Goal: Task Accomplishment & Management: Use online tool/utility

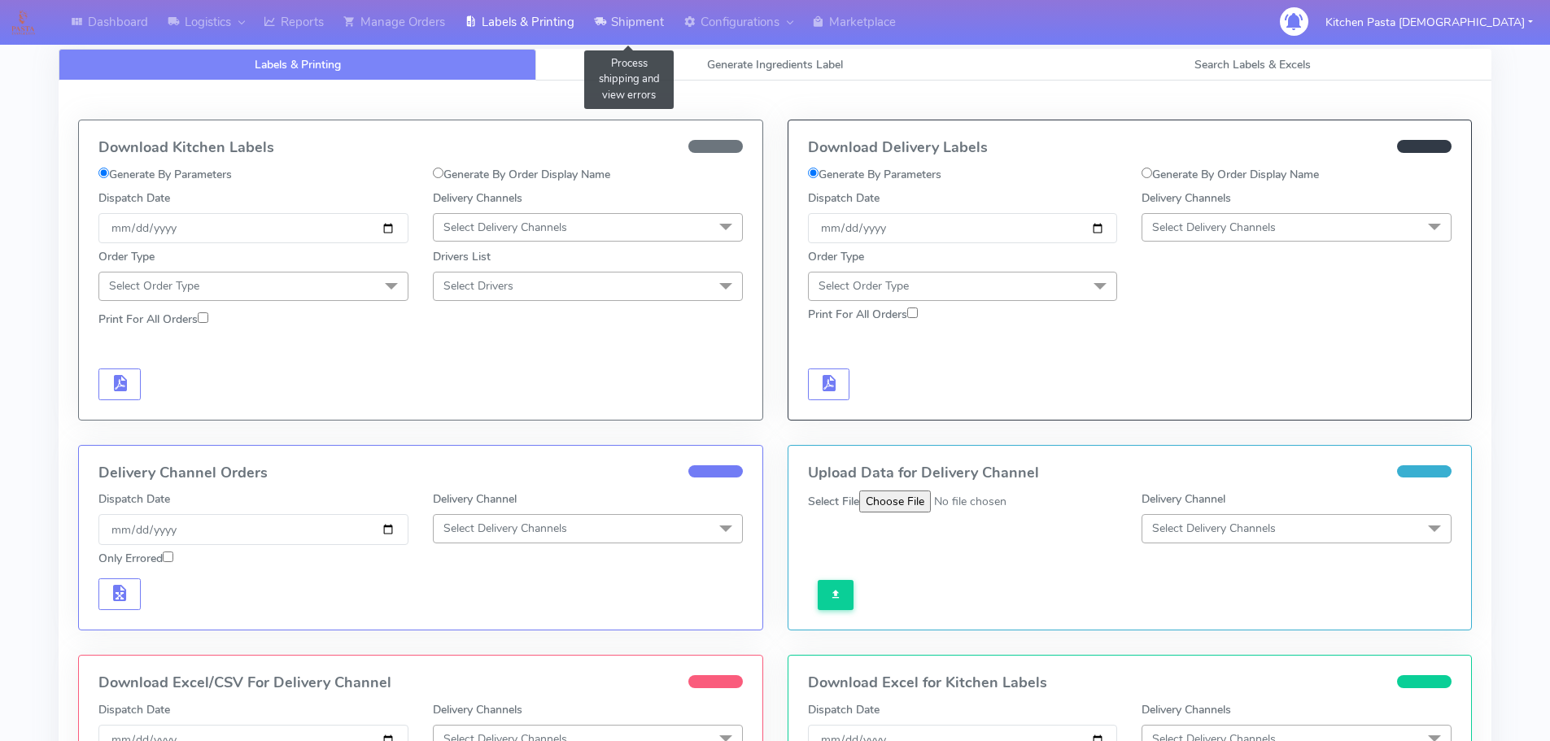
click at [615, 25] on link "Shipment" at bounding box center [629, 22] width 90 height 45
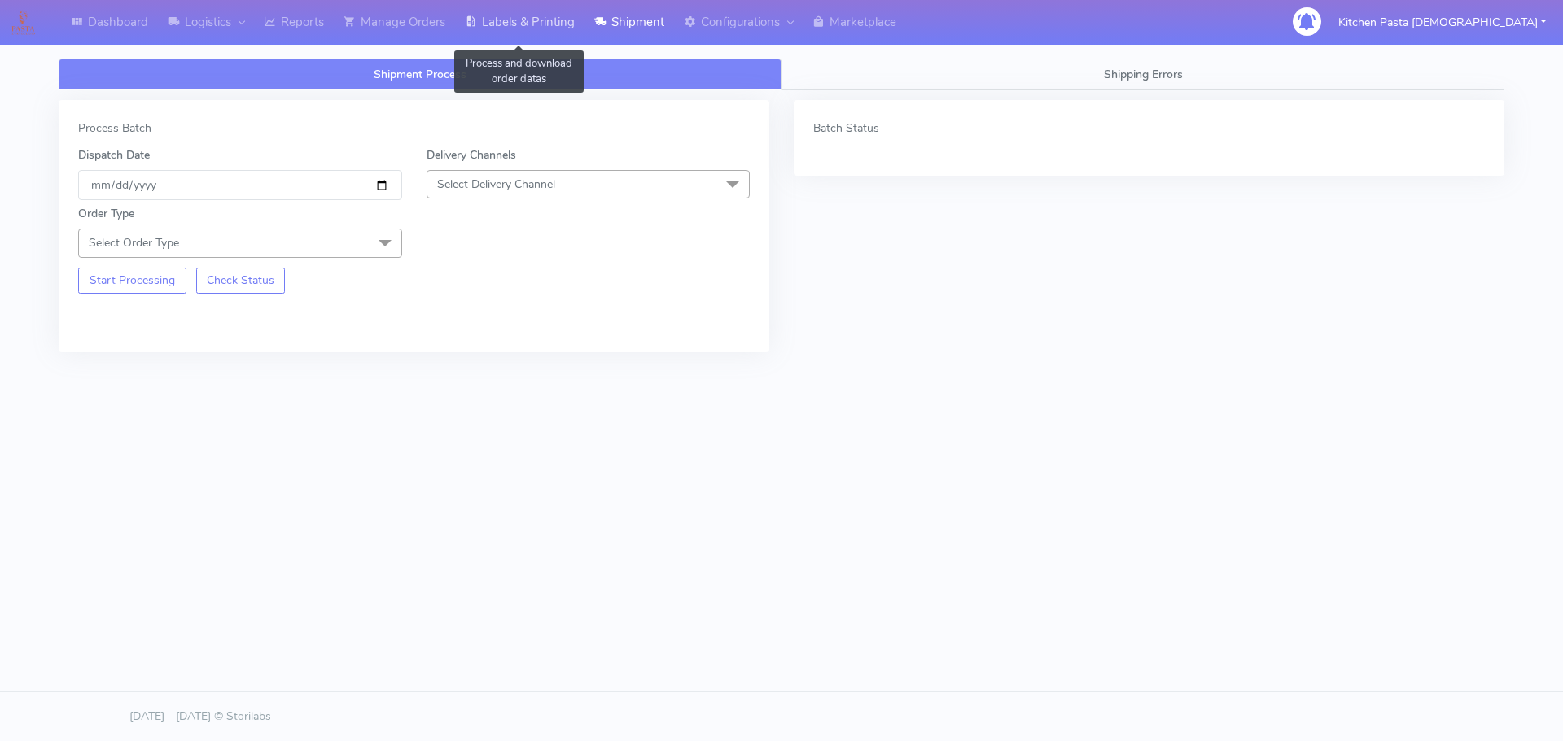
click at [544, 29] on link "Labels & Printing" at bounding box center [519, 22] width 129 height 45
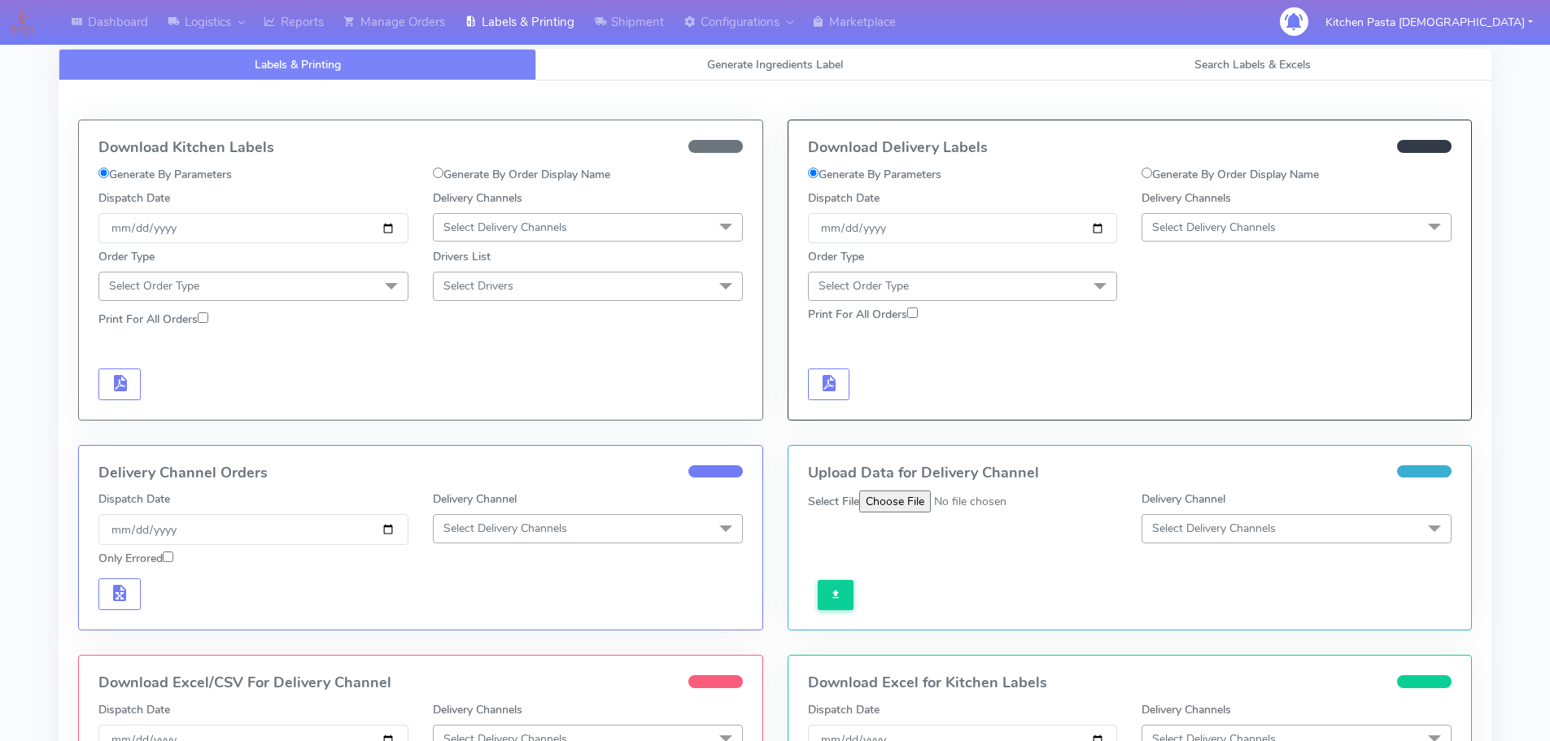
click at [1270, 164] on div "Download Delivery Labels Generate By Parameters Generate By Order Display Name …" at bounding box center [1131, 269] width 684 height 299
click at [1208, 188] on div "Generate By Order Display Name" at bounding box center [1297, 178] width 334 height 24
click at [1225, 175] on label "Generate By Order Display Name" at bounding box center [1230, 174] width 177 height 17
click at [1152, 175] on input "Generate By Order Display Name" at bounding box center [1147, 173] width 11 height 11
radio input "true"
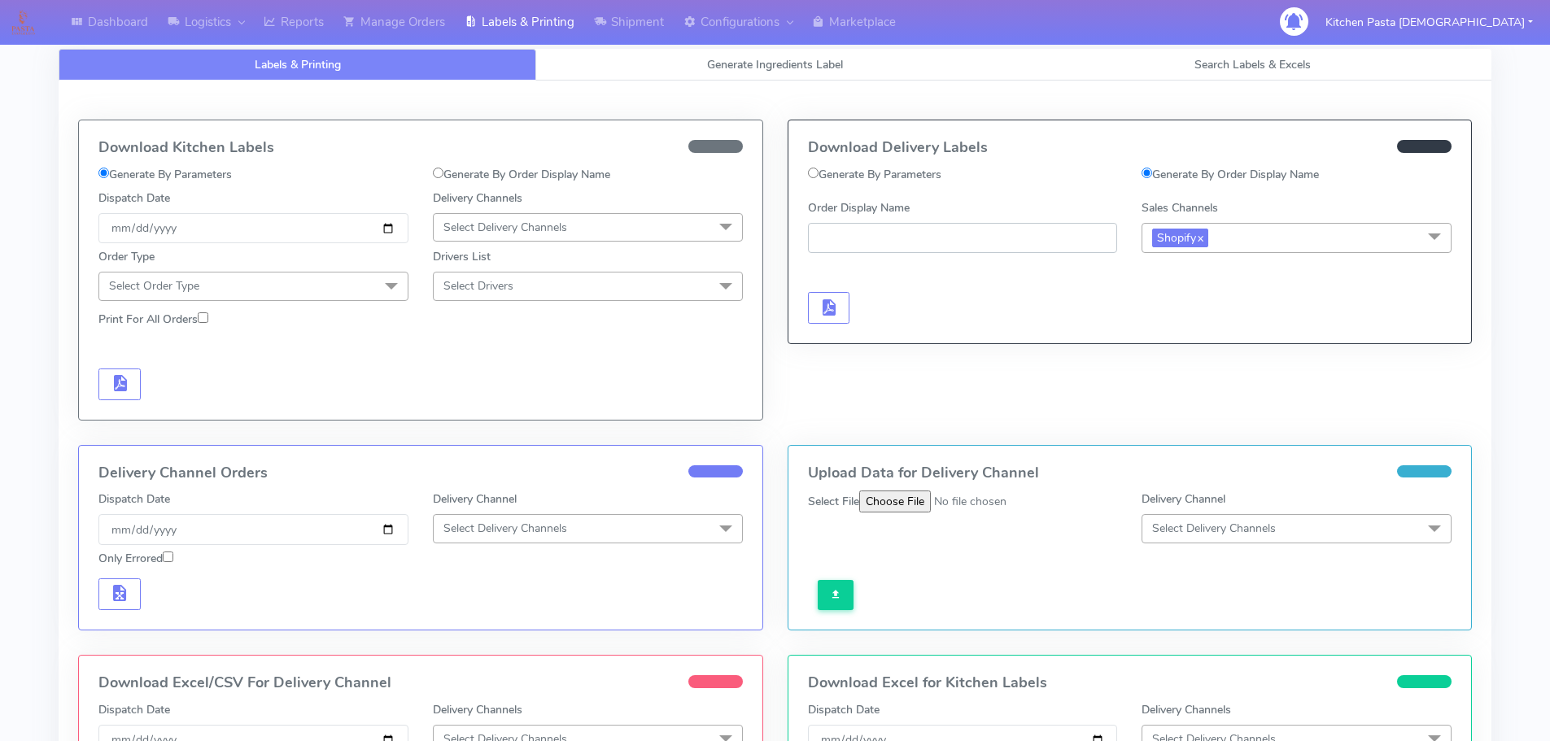
click at [1022, 238] on input "Order Display Name" at bounding box center [963, 238] width 310 height 30
paste input "01 OCT"
type input "01 OCT"
click at [425, 11] on link "Manage Orders" at bounding box center [394, 22] width 121 height 45
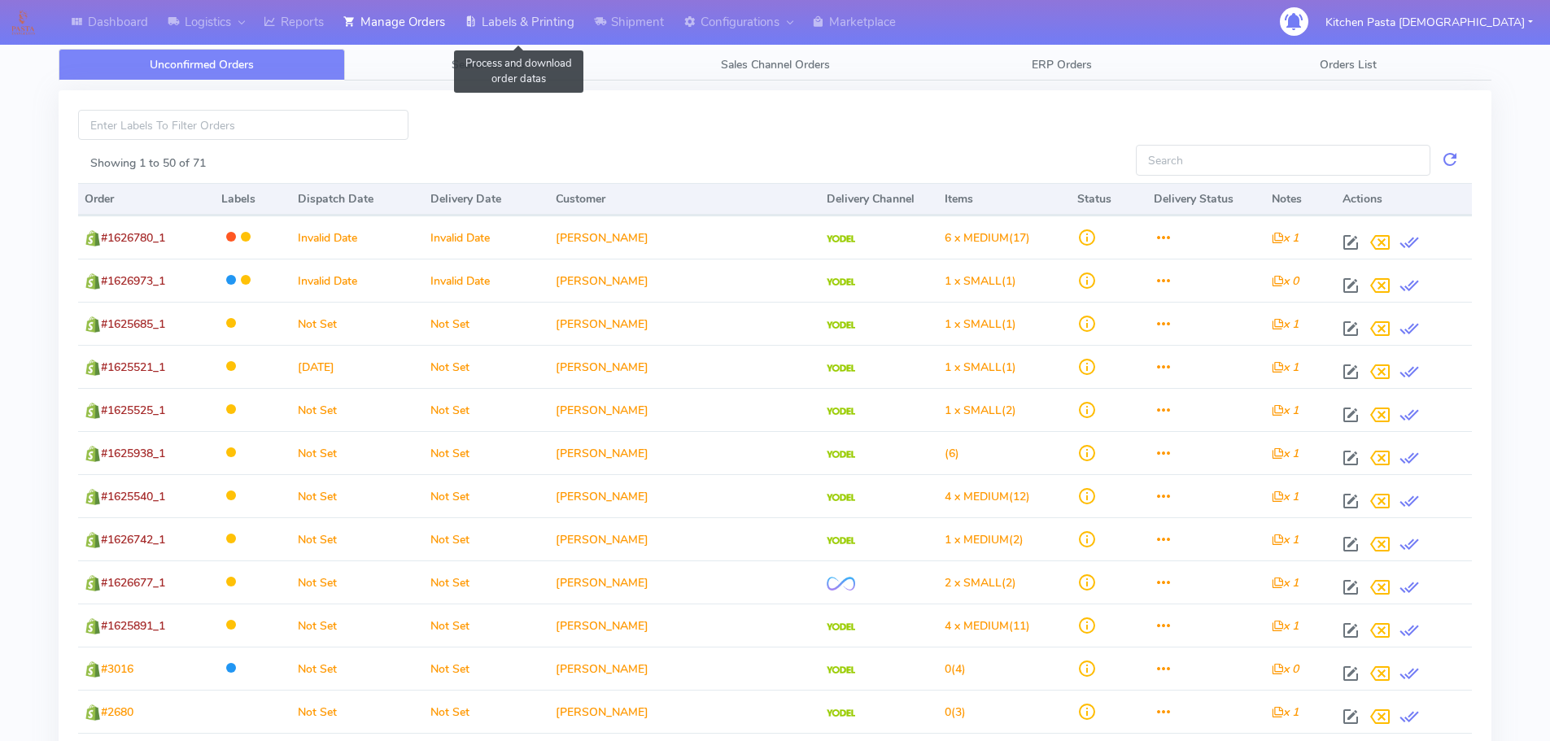
click at [575, 33] on link "Labels & Printing" at bounding box center [519, 22] width 129 height 45
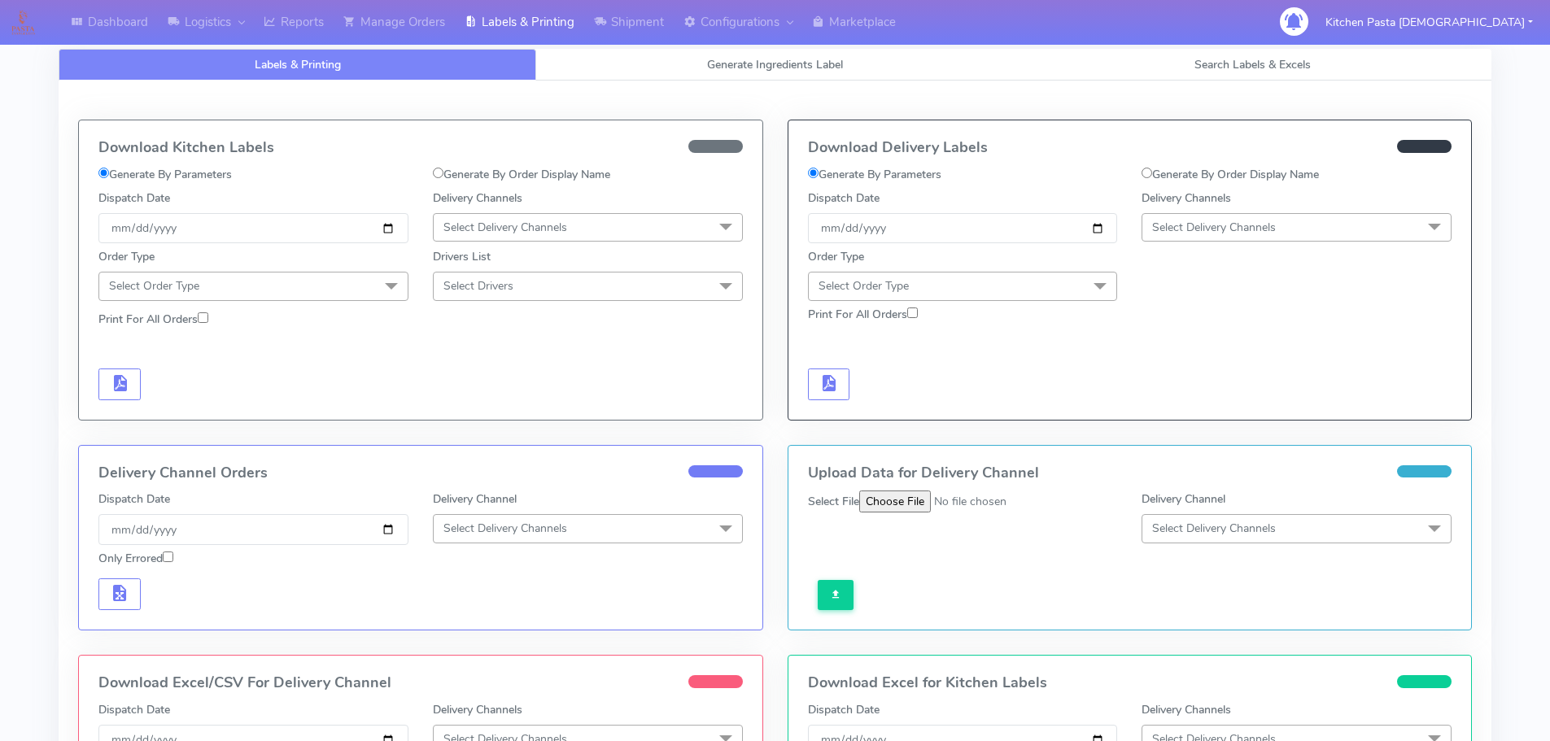
click at [1252, 161] on div "Download Delivery Labels Generate By Parameters Generate By Order Display Name …" at bounding box center [1131, 269] width 684 height 299
click at [1213, 181] on label "Generate By Order Display Name" at bounding box center [1230, 174] width 177 height 17
click at [1152, 178] on input "Generate By Order Display Name" at bounding box center [1147, 173] width 11 height 11
radio input "true"
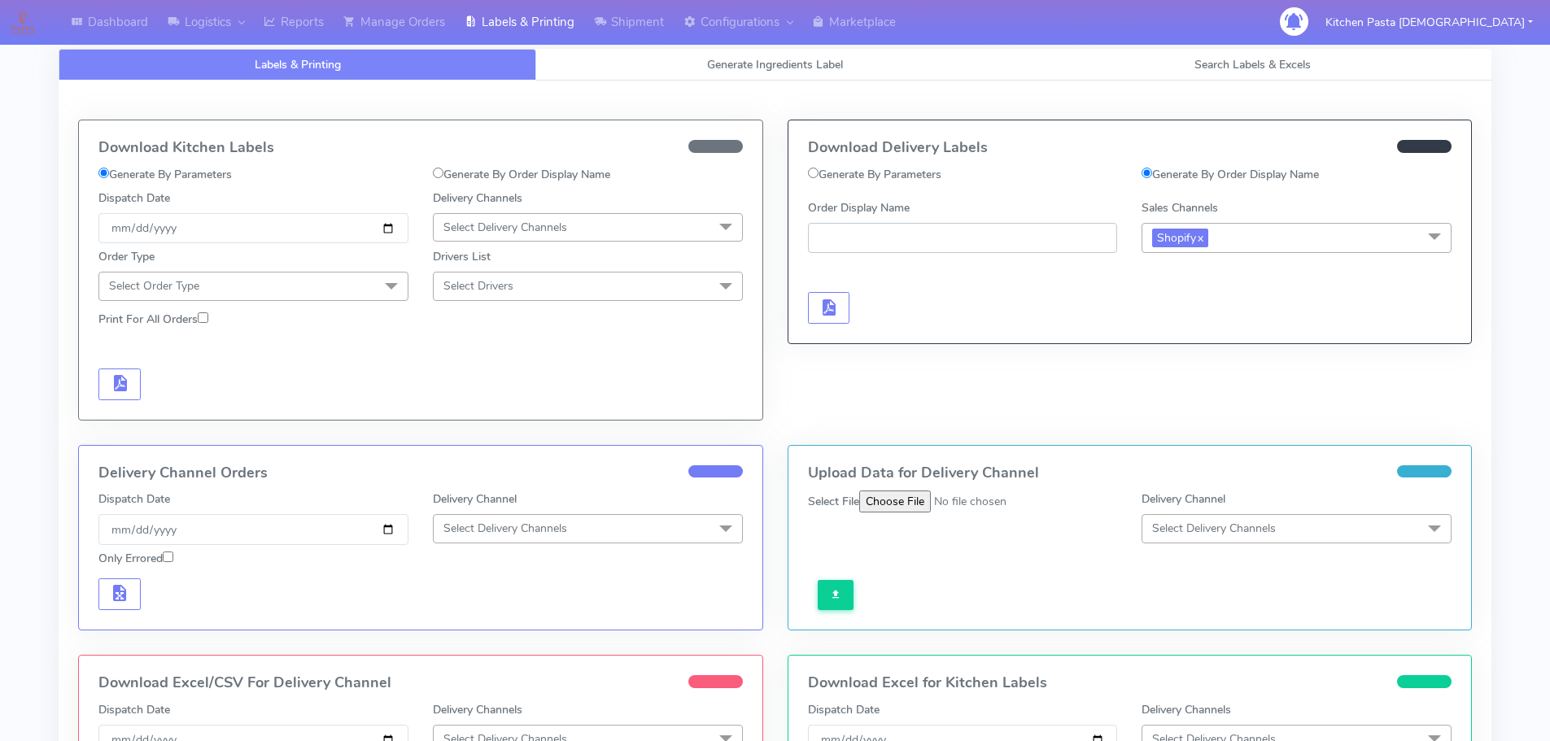
click at [1052, 246] on input "Order Display Name" at bounding box center [963, 238] width 310 height 30
type input "'"
type input "#1627323_1"
click at [837, 320] on button "button" at bounding box center [829, 308] width 42 height 32
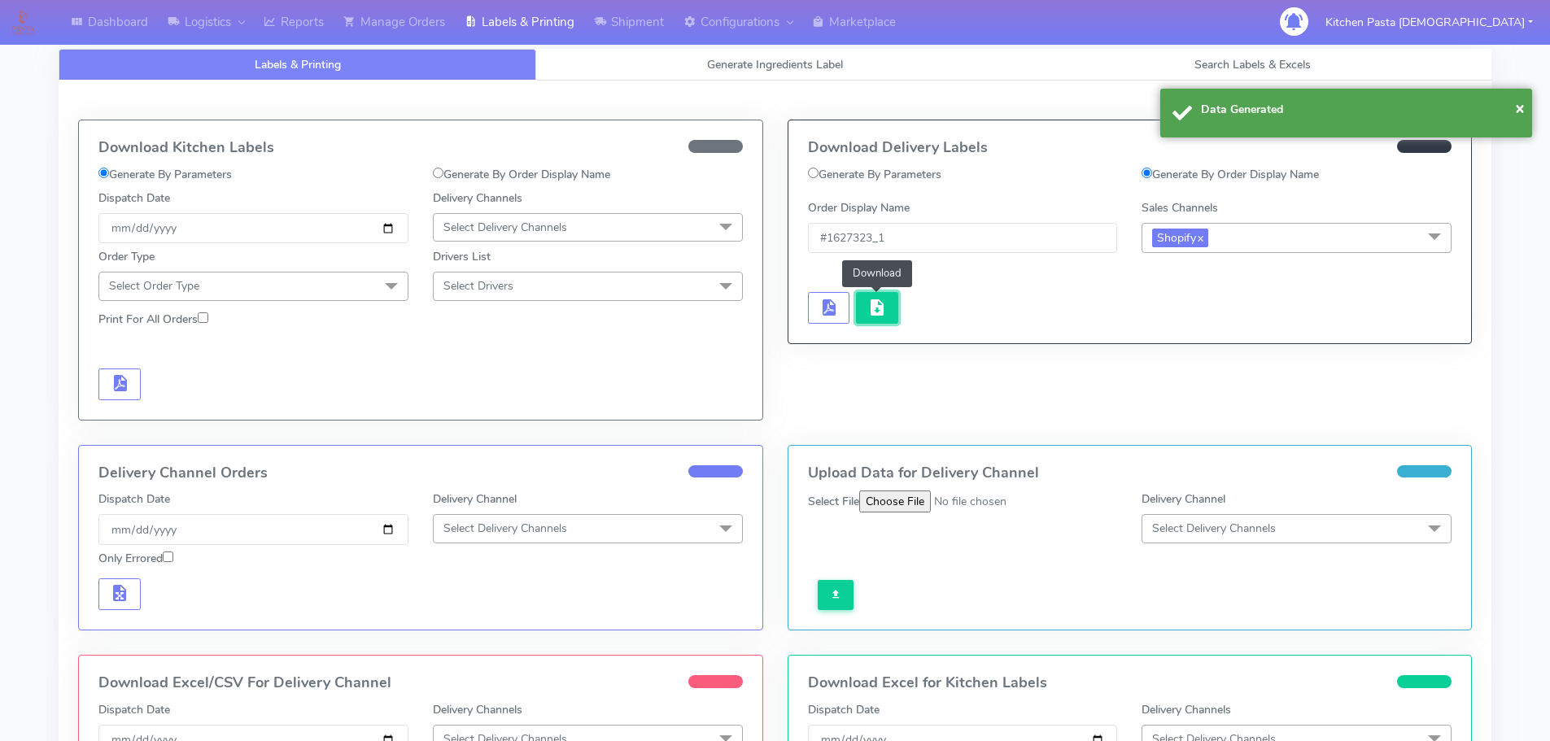
click at [878, 313] on span "button" at bounding box center [878, 311] width 20 height 15
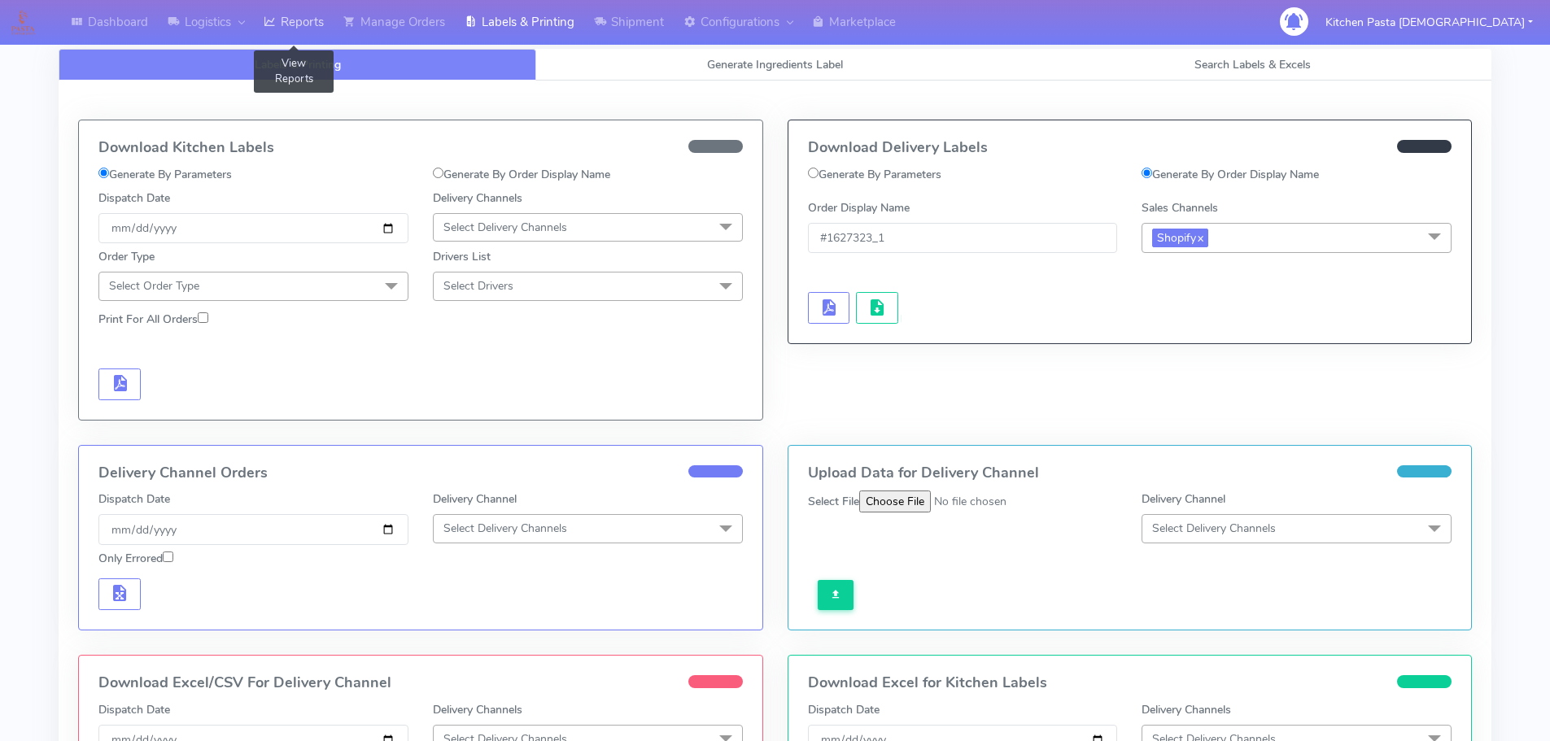
click at [314, 37] on link "Reports" at bounding box center [294, 22] width 80 height 45
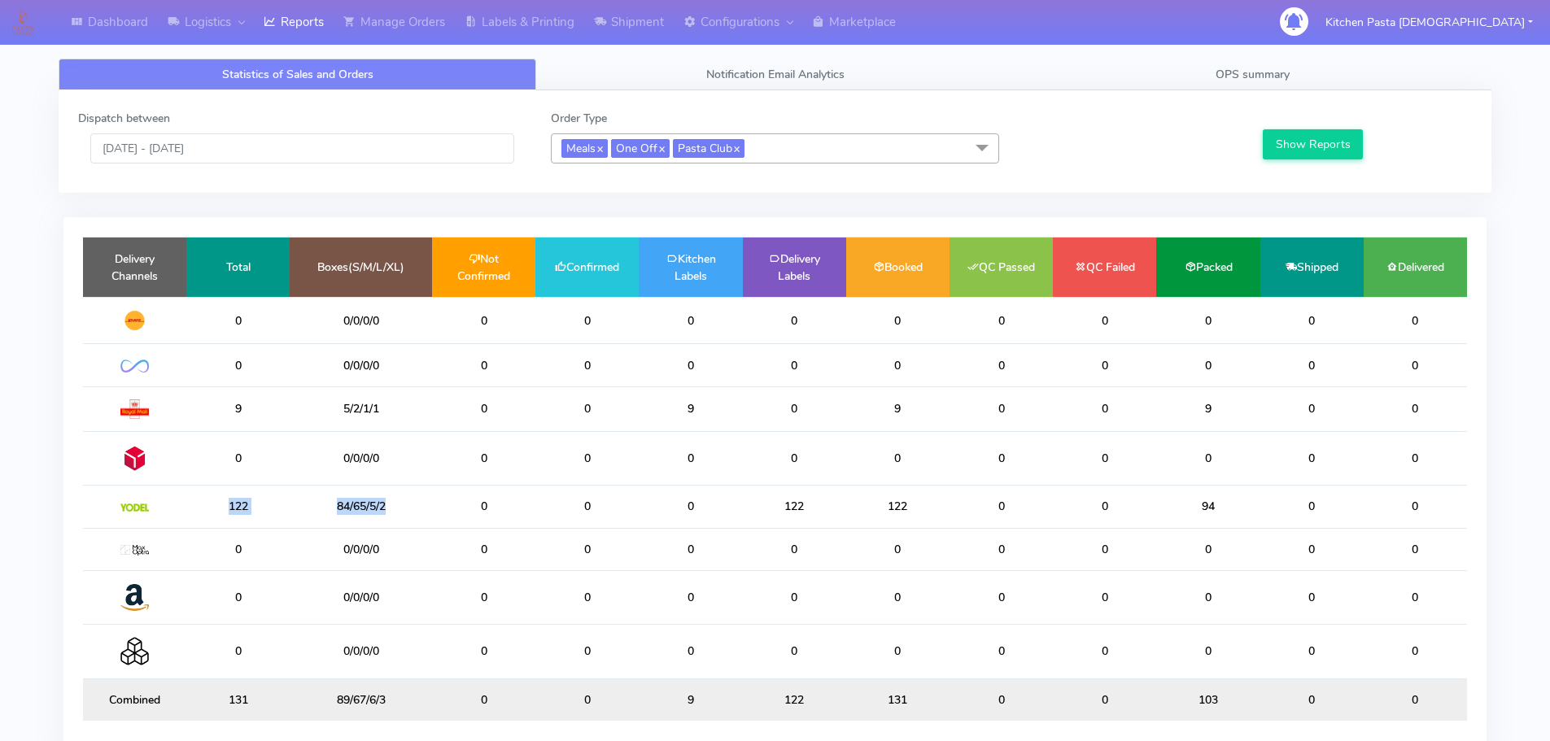
drag, startPoint x: 398, startPoint y: 512, endPoint x: 216, endPoint y: 505, distance: 182.4
click at [216, 505] on tr "122 84/65/5/2 0 0 0 122 122 0 0 94 0 0" at bounding box center [775, 507] width 1384 height 42
click at [618, 500] on td "0" at bounding box center [586, 507] width 103 height 42
drag, startPoint x: 608, startPoint y: 506, endPoint x: 562, endPoint y: 520, distance: 48.4
click at [562, 520] on td "0" at bounding box center [586, 507] width 103 height 42
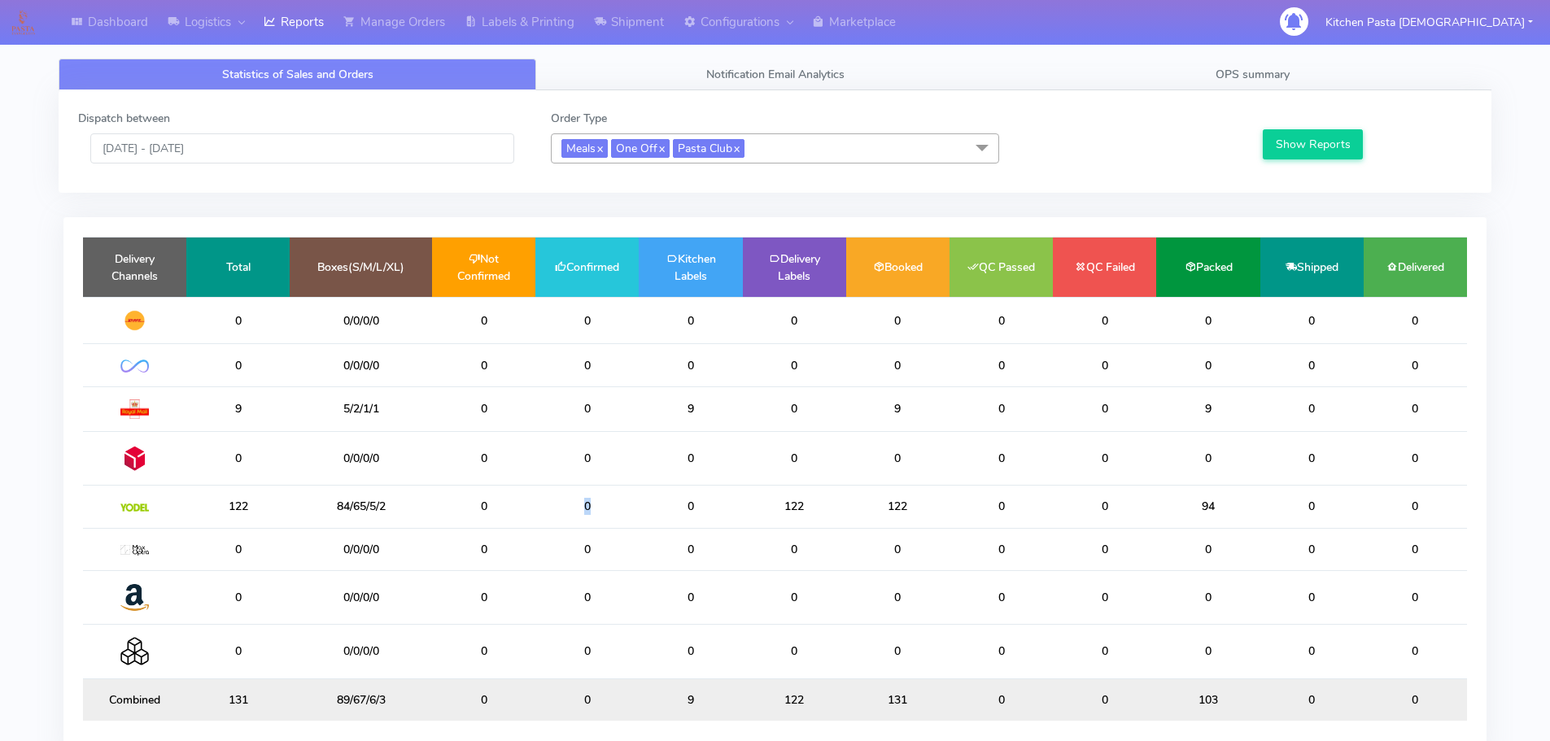
click at [561, 520] on td "0" at bounding box center [586, 507] width 103 height 42
drag, startPoint x: 394, startPoint y: 514, endPoint x: 286, endPoint y: 517, distance: 107.5
click at [286, 517] on tr "122 84/65/5/2 0 0 0 122 122 0 0 94 0 0" at bounding box center [775, 507] width 1384 height 42
